Goal: Contribute content: Add original content to the website for others to see

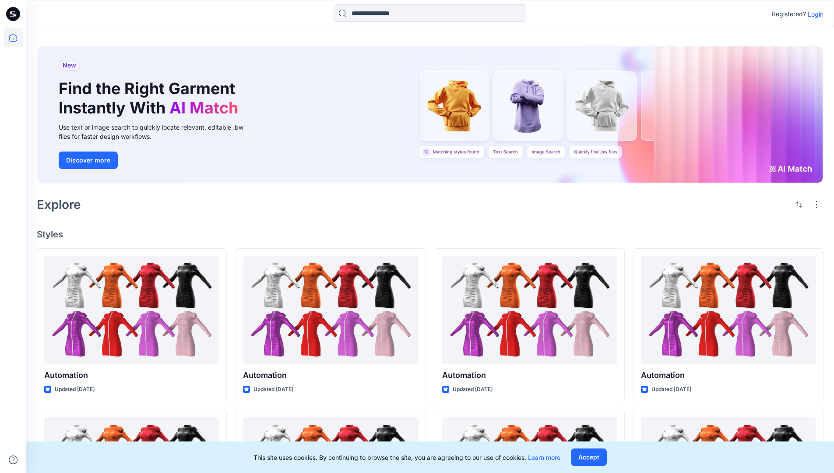
click at [813, 14] on p "Login" at bounding box center [816, 14] width 16 height 9
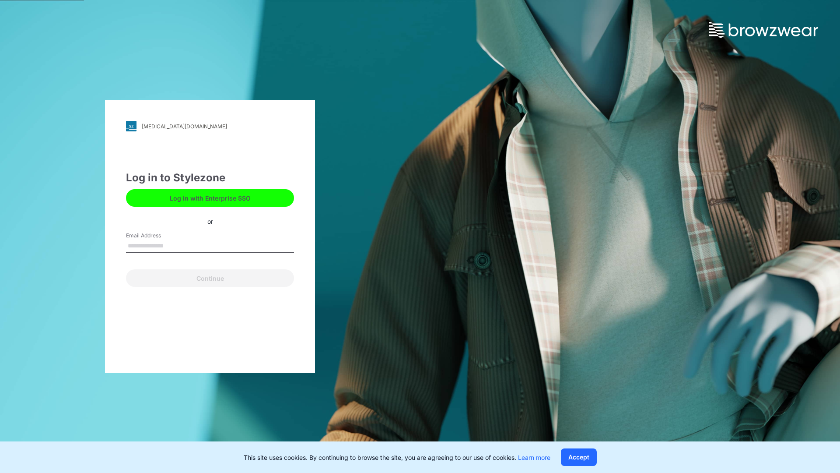
click at [173, 245] on input "Email Address" at bounding box center [210, 245] width 168 height 13
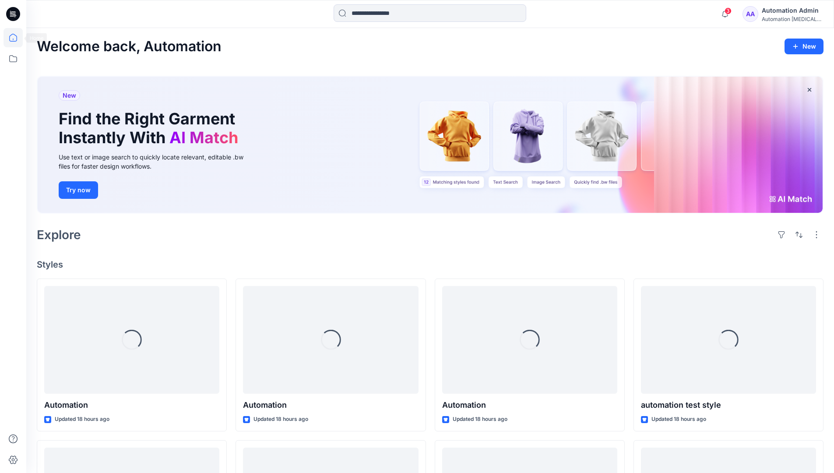
click at [17, 38] on icon at bounding box center [13, 38] width 8 height 8
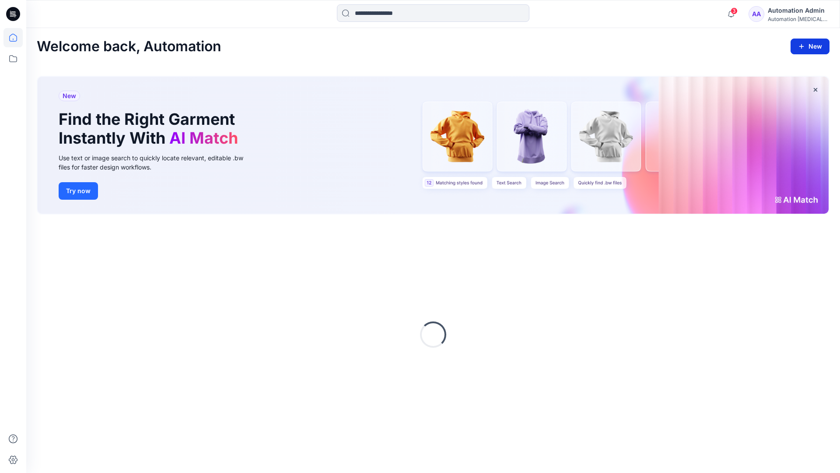
click at [802, 45] on icon "button" at bounding box center [801, 46] width 7 height 7
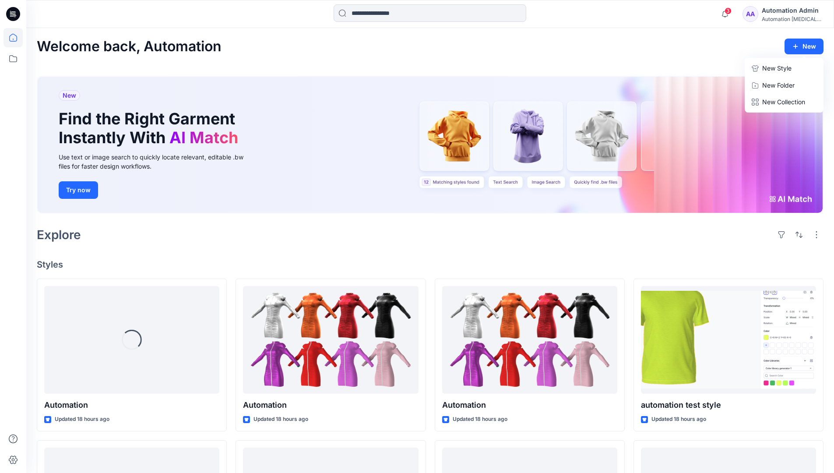
click at [761, 70] on button "New Style" at bounding box center [783, 69] width 75 height 18
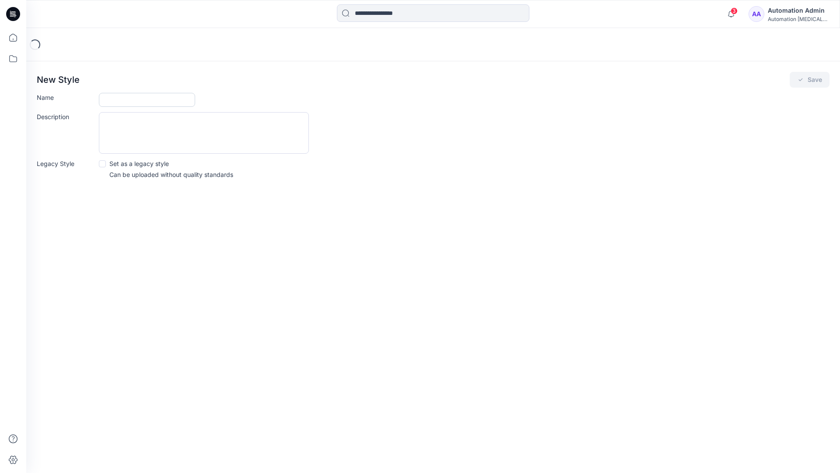
click at [124, 97] on input "Name" at bounding box center [147, 100] width 96 height 14
type input "**********"
click at [810, 80] on button "Save" at bounding box center [810, 80] width 40 height 16
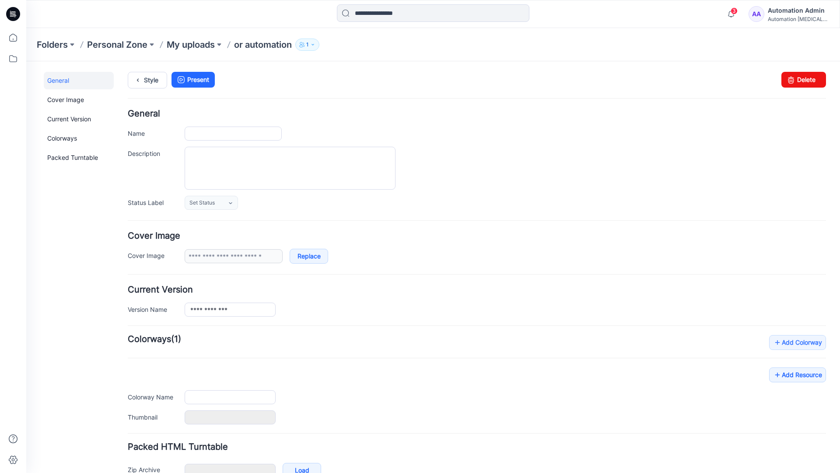
scroll to position [52, 0]
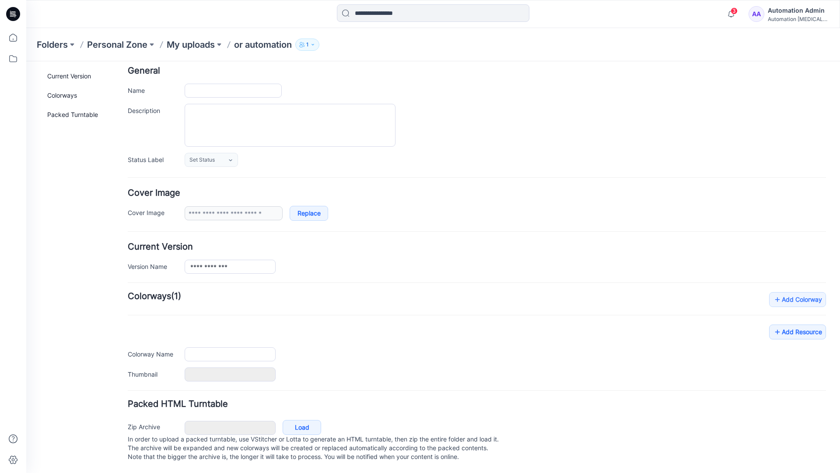
type input "**********"
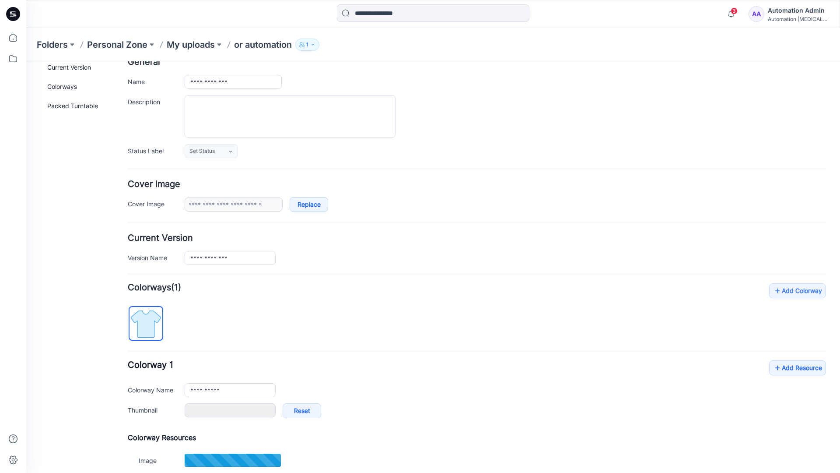
scroll to position [0, 0]
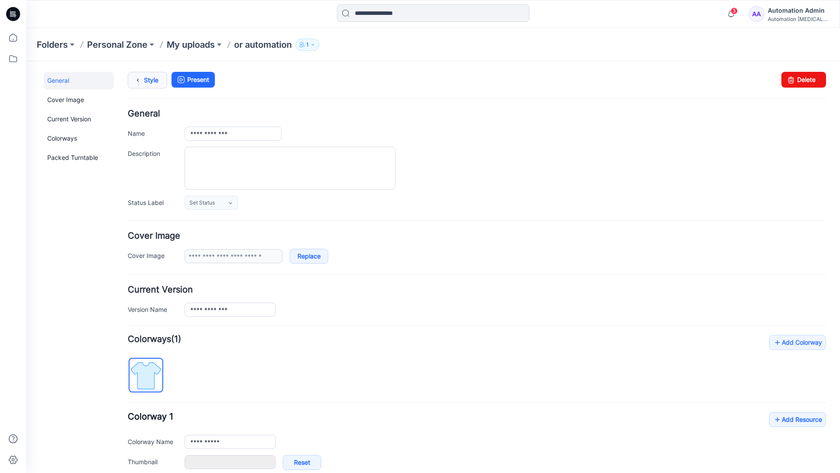
click at [145, 83] on link "Style" at bounding box center [147, 80] width 39 height 17
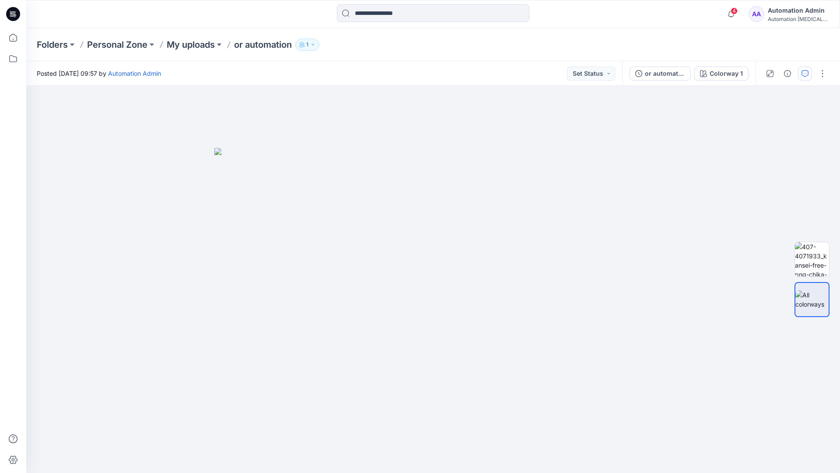
click at [804, 69] on button "button" at bounding box center [805, 74] width 14 height 14
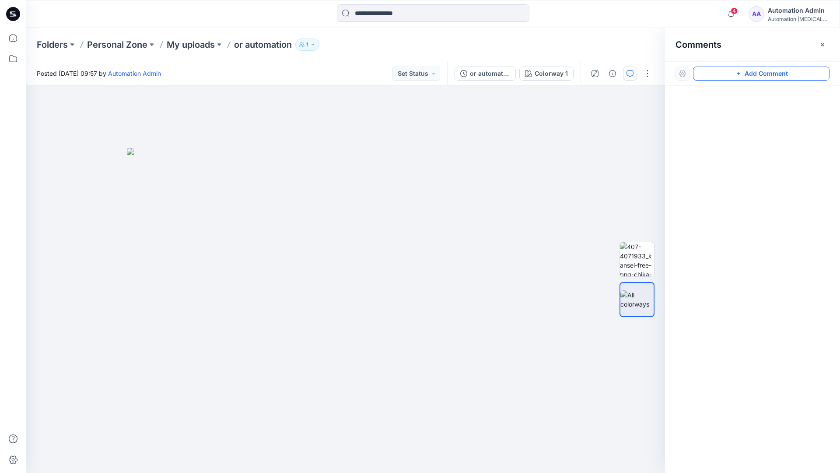
click at [753, 74] on button "Add Comment" at bounding box center [761, 74] width 137 height 14
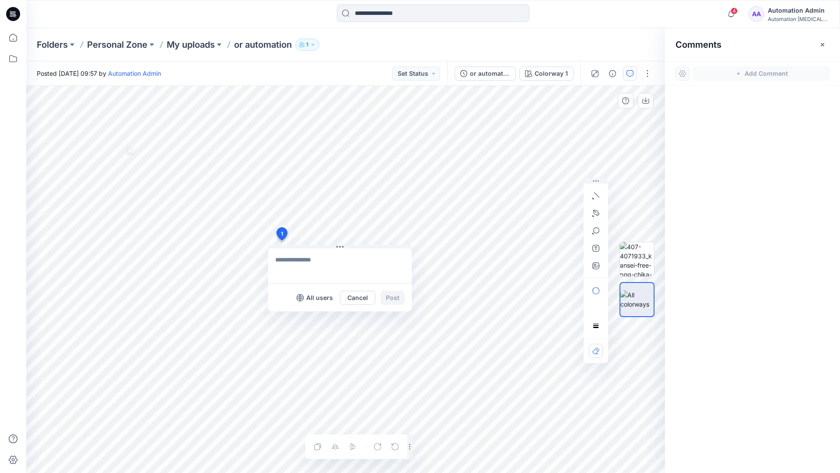
click at [281, 240] on div "1 All users Cancel Post Layer 1" at bounding box center [345, 279] width 639 height 387
type textarea "****"
click at [598, 193] on icon "button" at bounding box center [596, 195] width 7 height 7
click at [594, 211] on icon "button" at bounding box center [596, 213] width 7 height 7
click at [393, 134] on icon "Layer 1" at bounding box center [345, 279] width 639 height 387
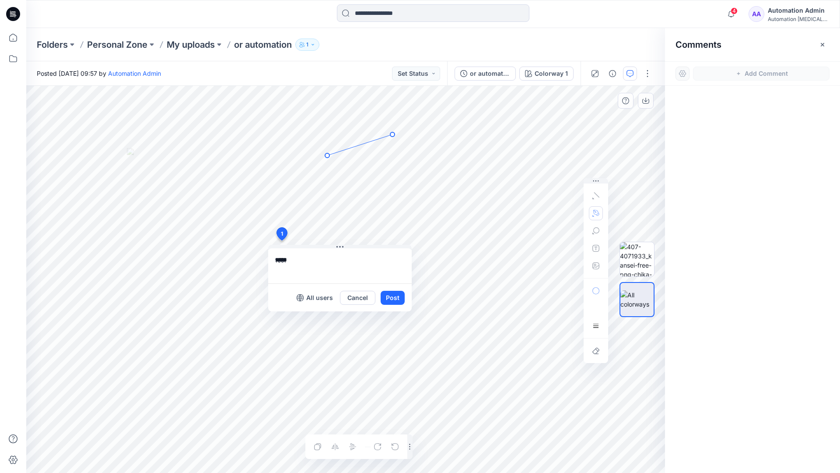
click at [327, 155] on icon "Layer 1" at bounding box center [345, 279] width 639 height 387
click at [391, 135] on circle at bounding box center [392, 134] width 4 height 4
click at [591, 212] on button "button" at bounding box center [596, 213] width 14 height 14
click at [548, 212] on icon "button" at bounding box center [549, 213] width 6 height 6
click at [595, 232] on icon "button" at bounding box center [596, 230] width 7 height 7
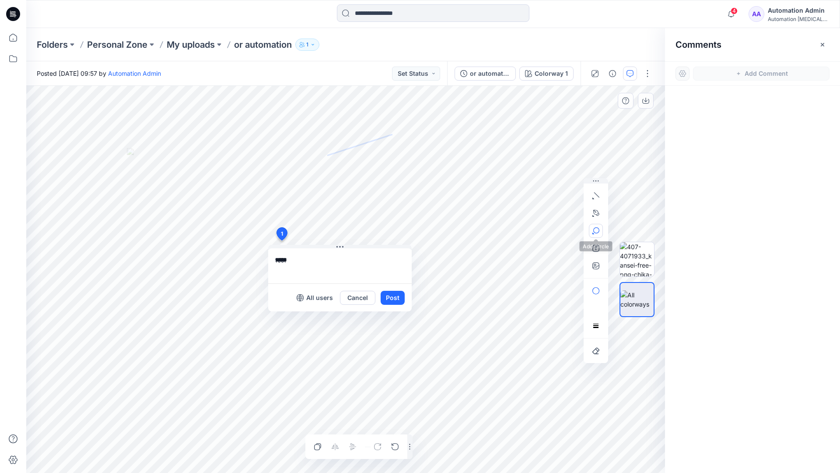
click at [600, 229] on button "button" at bounding box center [596, 231] width 14 height 14
click at [596, 231] on icon "button" at bounding box center [596, 230] width 7 height 7
click at [551, 232] on icon "button" at bounding box center [548, 231] width 7 height 7
click at [594, 250] on icon "button" at bounding box center [596, 248] width 7 height 7
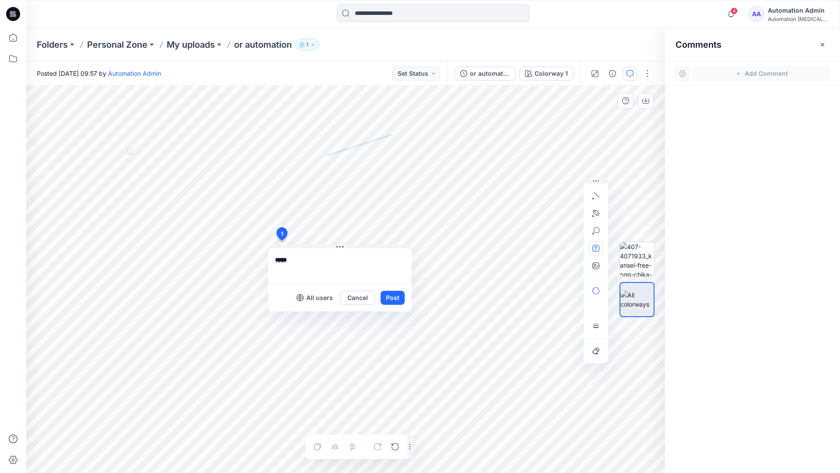
click at [592, 249] on button "button" at bounding box center [596, 248] width 14 height 14
type textarea "**********"
type input"] "**********"
click at [392, 298] on button "Post" at bounding box center [393, 298] width 24 height 14
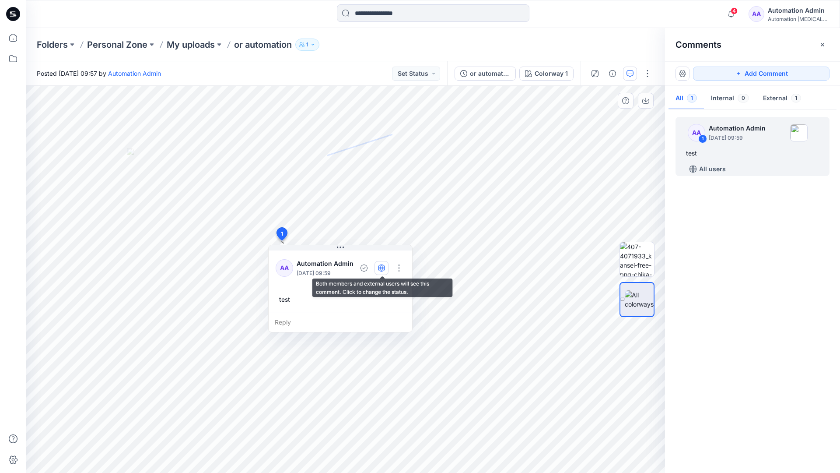
click at [382, 267] on icon "button" at bounding box center [381, 267] width 2 height 7
click at [383, 270] on icon "button" at bounding box center [381, 267] width 7 height 7
click at [325, 321] on div "Reply" at bounding box center [341, 322] width 144 height 19
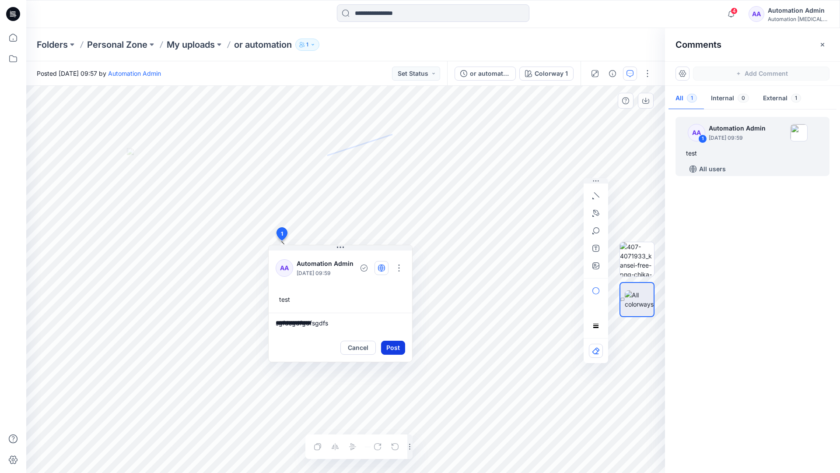
type textarea "**********"
click at [390, 342] on button "Post" at bounding box center [393, 348] width 24 height 14
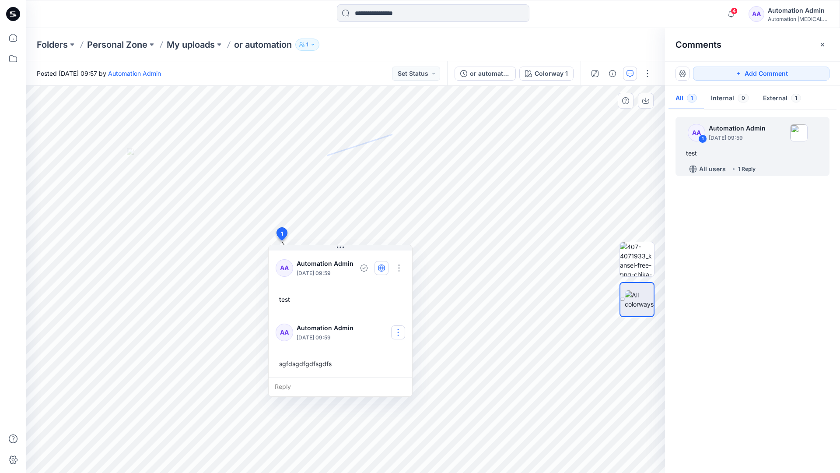
click at [401, 328] on button "button" at bounding box center [398, 332] width 14 height 14
click at [391, 379] on p "Delete comment" at bounding box center [404, 376] width 46 height 9
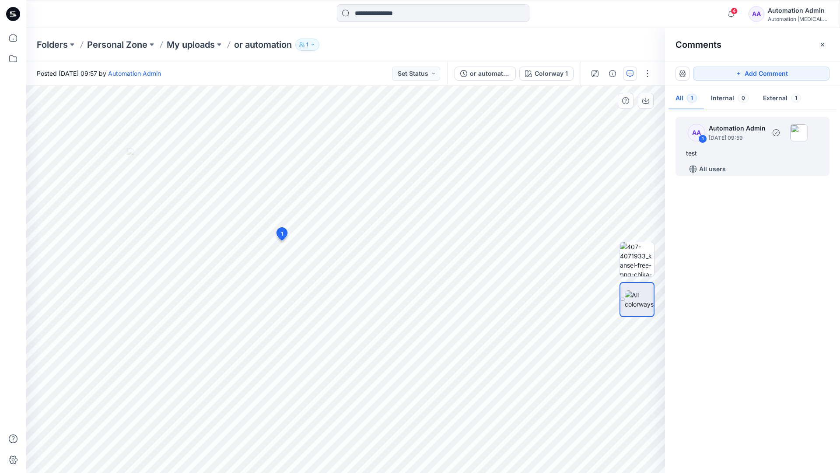
click at [720, 150] on div "test" at bounding box center [752, 153] width 133 height 11
click at [402, 264] on button "button" at bounding box center [399, 268] width 14 height 14
click at [394, 311] on p "Delete thread" at bounding box center [402, 311] width 39 height 9
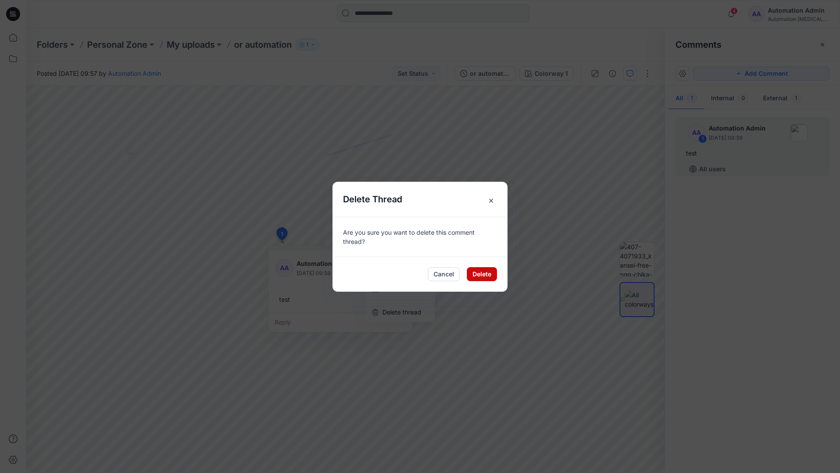
click at [484, 276] on button "Delete" at bounding box center [482, 274] width 30 height 14
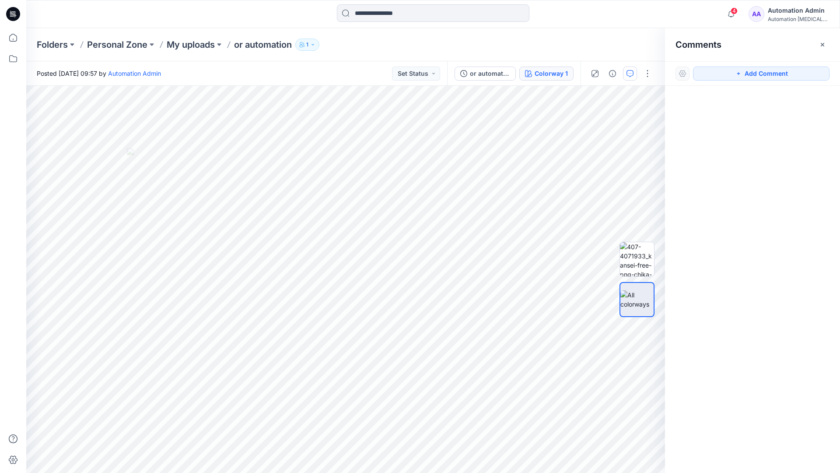
click at [537, 74] on div "Colorway 1" at bounding box center [551, 74] width 33 height 10
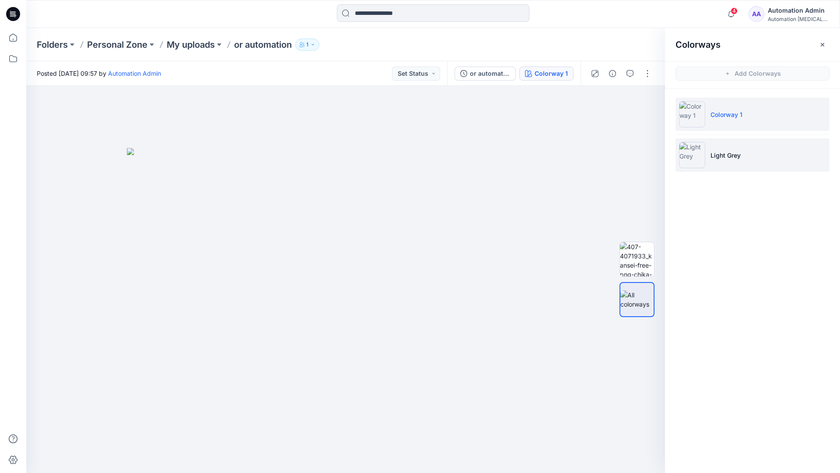
click at [723, 156] on p "Light Grey" at bounding box center [726, 155] width 30 height 9
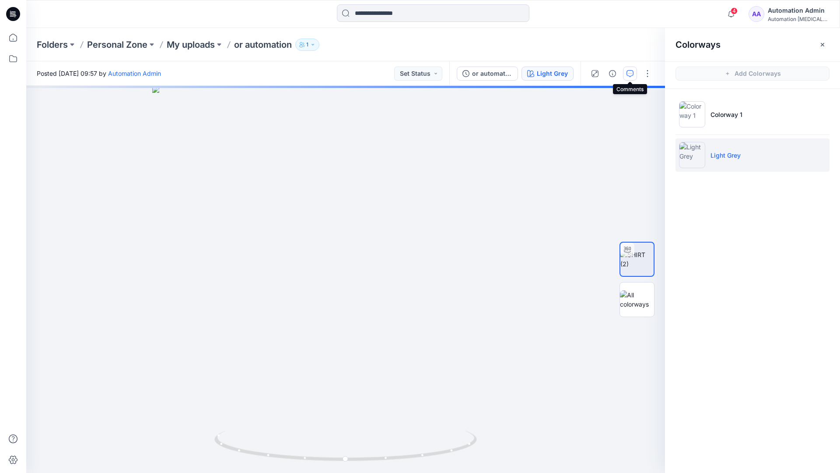
click at [628, 76] on icon "button" at bounding box center [630, 73] width 7 height 7
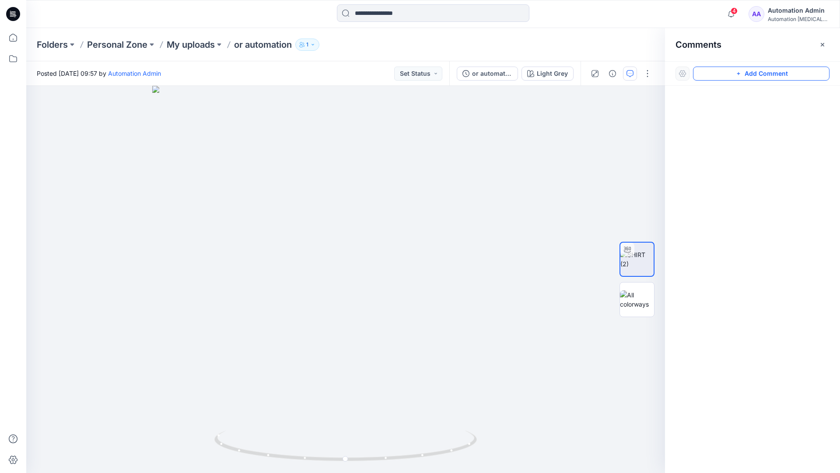
click at [729, 76] on button "Add Comment" at bounding box center [761, 74] width 137 height 14
click at [713, 71] on button "Click on the style to leave a comment" at bounding box center [761, 74] width 137 height 14
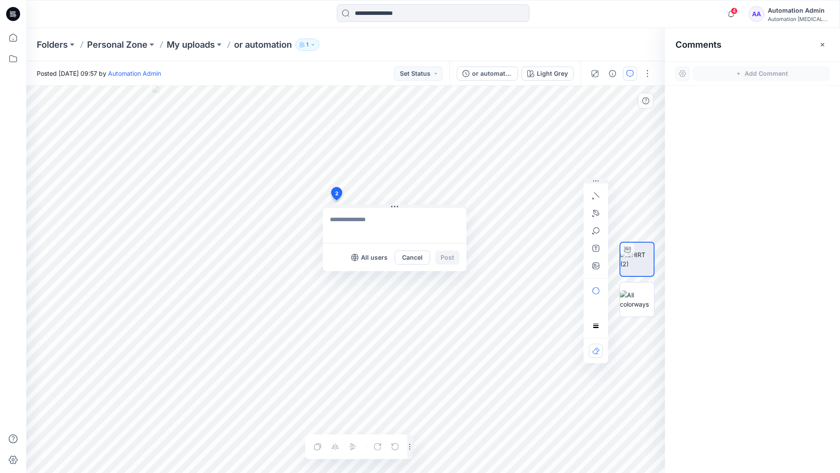
click at [336, 200] on div "2 All users Cancel Post Layer 1" at bounding box center [345, 279] width 639 height 387
click at [597, 199] on button "button" at bounding box center [596, 196] width 14 height 14
click at [595, 193] on icon "button" at bounding box center [596, 194] width 5 height 5
click at [542, 193] on button "button" at bounding box center [549, 193] width 14 height 14
click at [598, 211] on icon "button" at bounding box center [597, 213] width 6 height 6
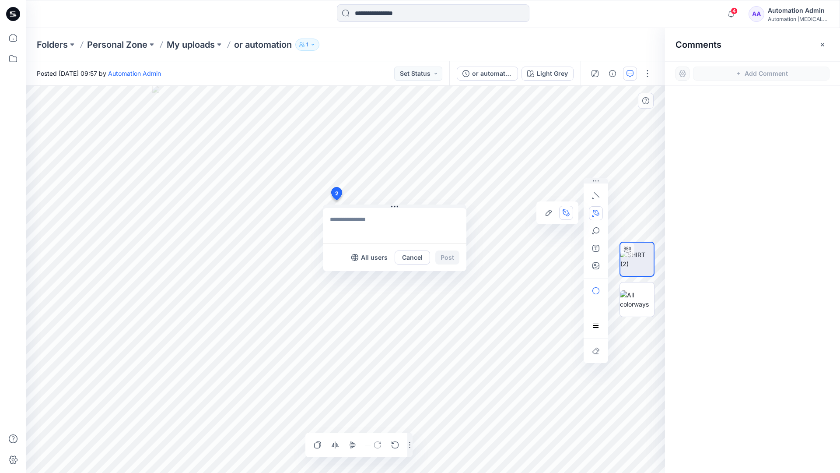
click at [240, 193] on icon "Layer 1" at bounding box center [345, 279] width 639 height 387
click at [240, 193] on circle at bounding box center [240, 193] width 4 height 4
click at [208, 209] on icon "Layer 1" at bounding box center [345, 279] width 639 height 387
click at [0, 0] on circle at bounding box center [0, 0] width 0 height 0
click at [596, 235] on button "button" at bounding box center [596, 231] width 14 height 14
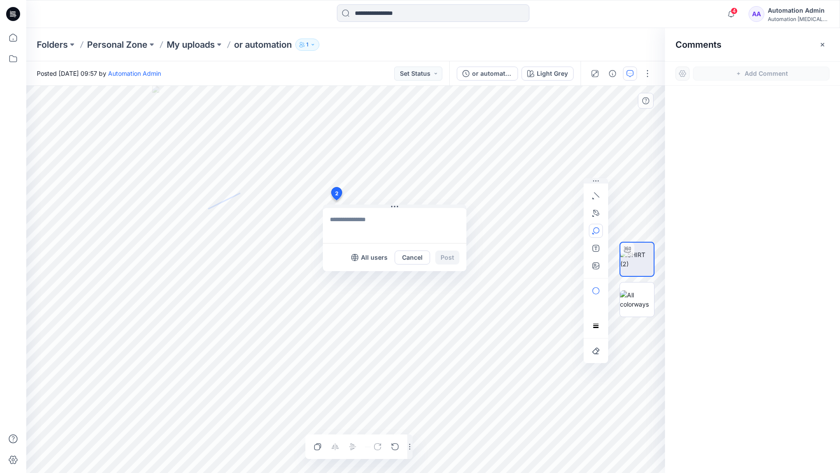
click at [599, 232] on icon "button" at bounding box center [596, 230] width 7 height 7
click at [552, 229] on button "button" at bounding box center [549, 232] width 14 height 14
click at [599, 286] on button "button" at bounding box center [596, 291] width 14 height 14
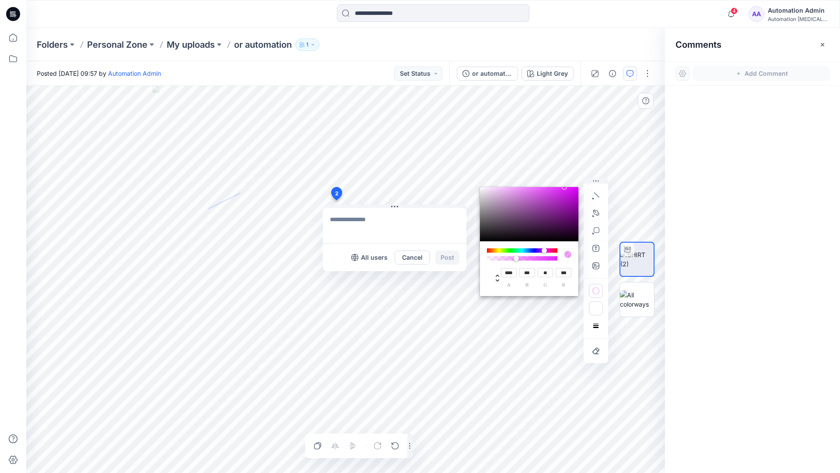
click at [594, 308] on icon "button" at bounding box center [596, 309] width 7 height 5
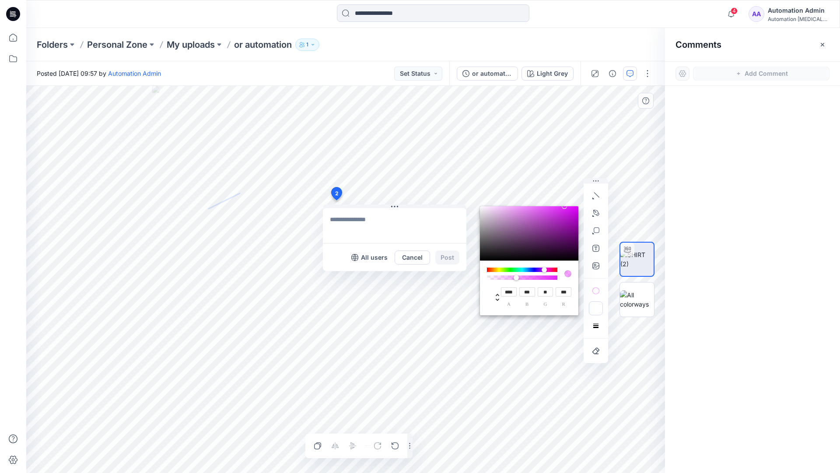
type input "**"
type input "***"
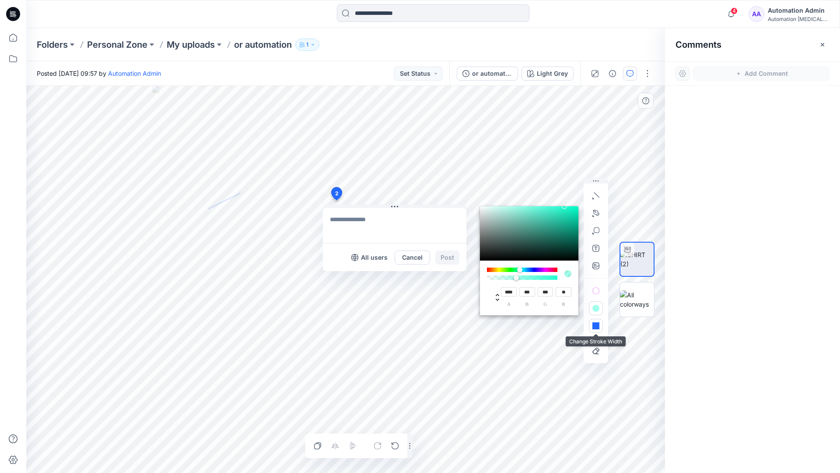
click at [592, 322] on button "button" at bounding box center [596, 326] width 14 height 14
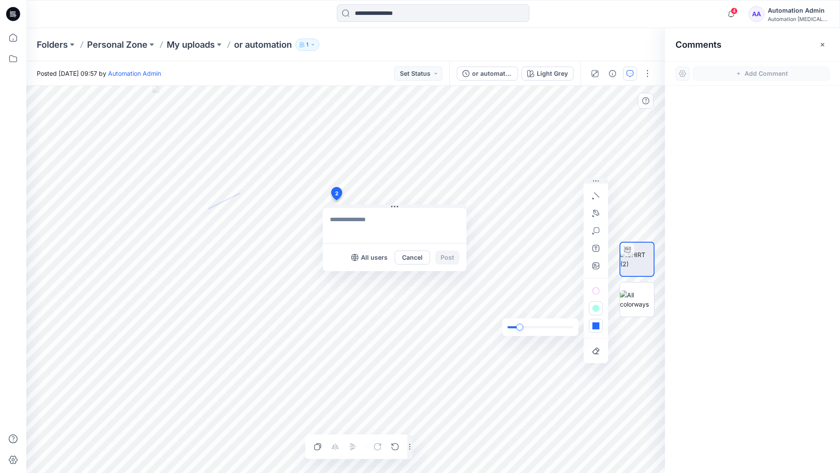
click at [522, 327] on div "slider" at bounding box center [520, 327] width 7 height 7
click at [598, 329] on icon "button" at bounding box center [596, 325] width 7 height 7
click at [581, 307] on icon "button" at bounding box center [583, 308] width 7 height 7
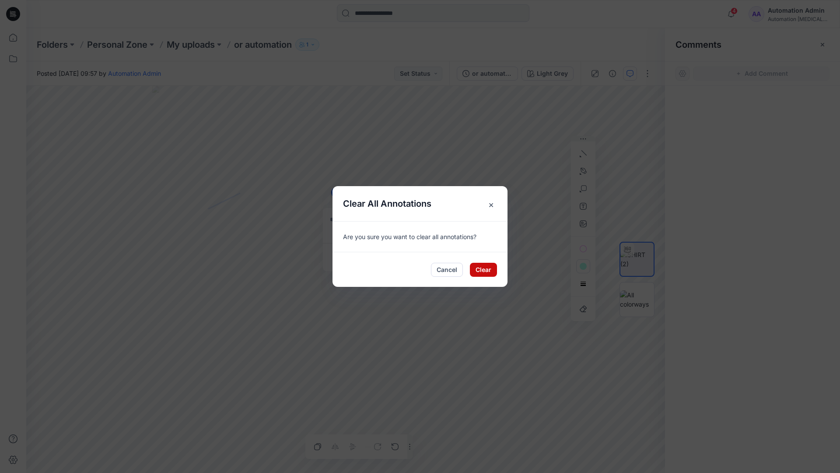
click at [486, 264] on button "Clear" at bounding box center [483, 270] width 27 height 14
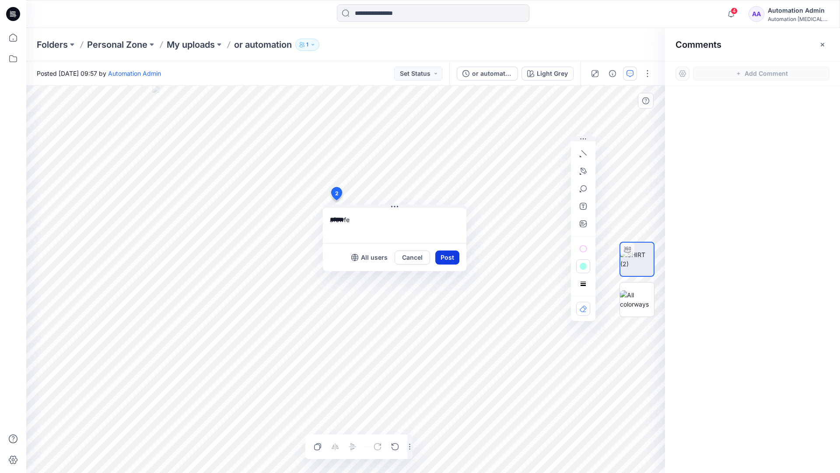
type textarea "******"
click at [444, 256] on button "Post" at bounding box center [448, 257] width 24 height 14
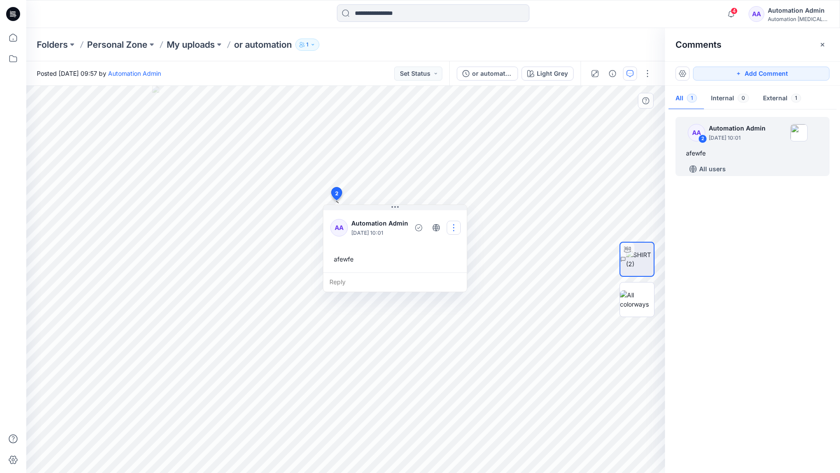
click at [452, 226] on button "button" at bounding box center [454, 228] width 14 height 14
click at [449, 268] on p "Delete thread" at bounding box center [456, 271] width 39 height 9
